Goal: Navigation & Orientation: Find specific page/section

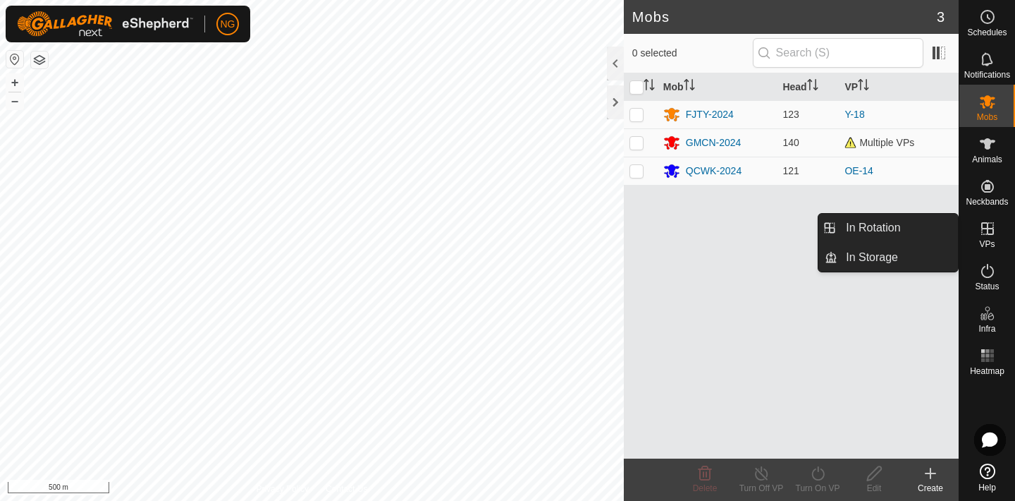
click at [898, 226] on span "In Rotation" at bounding box center [873, 227] width 54 height 17
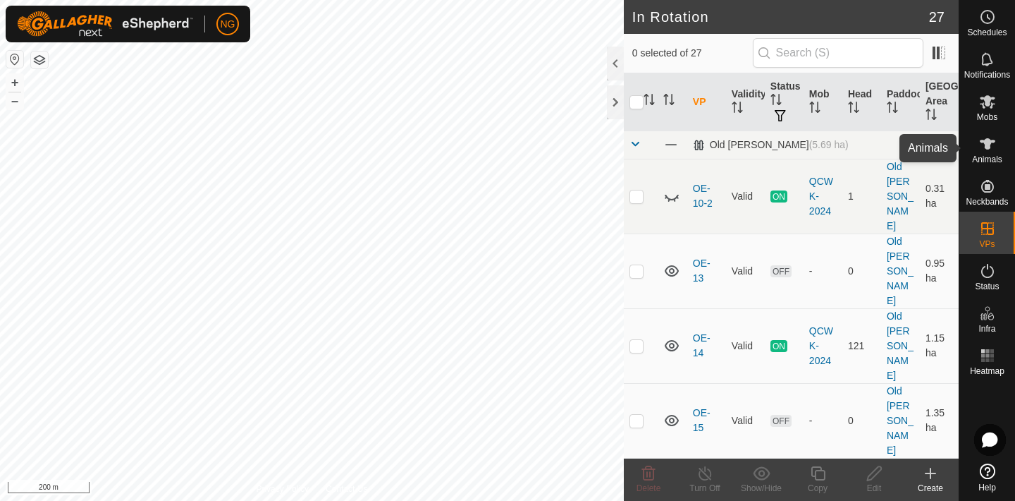
click at [986, 145] on icon at bounding box center [988, 143] width 16 height 11
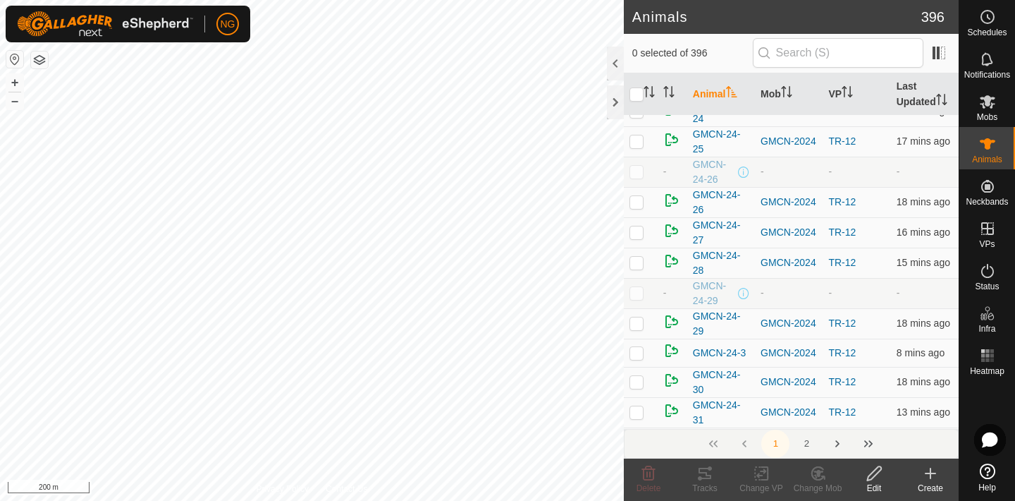
scroll to position [5539, 0]
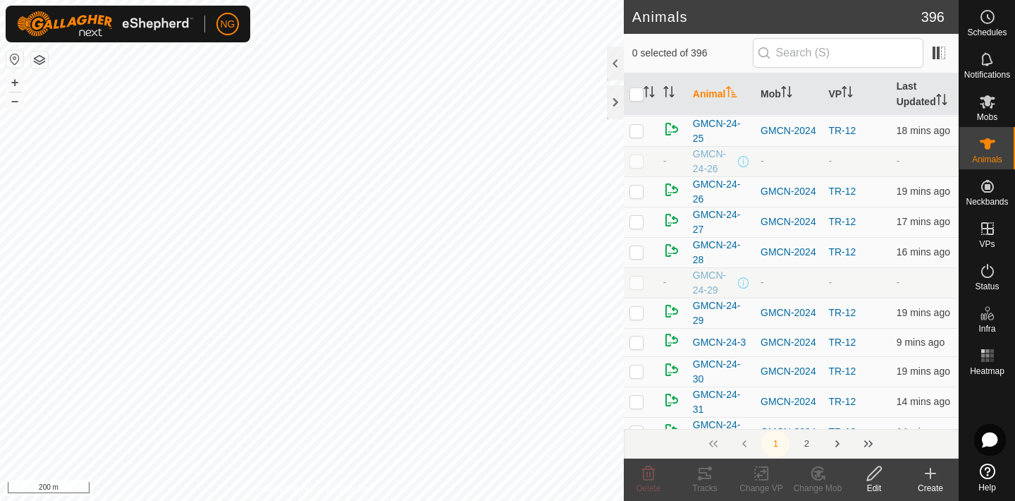
click at [807, 448] on button "2" at bounding box center [807, 443] width 28 height 28
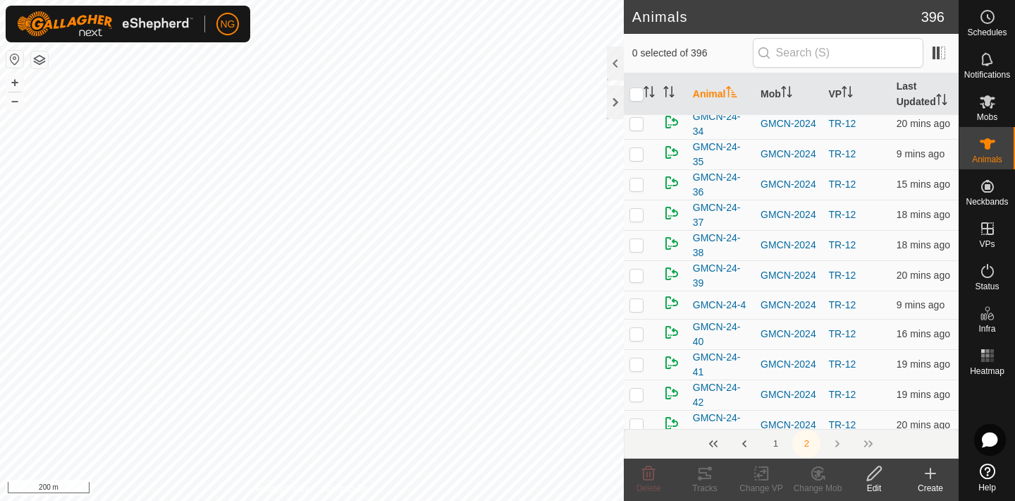
scroll to position [0, 0]
